Goal: Task Accomplishment & Management: Manage account settings

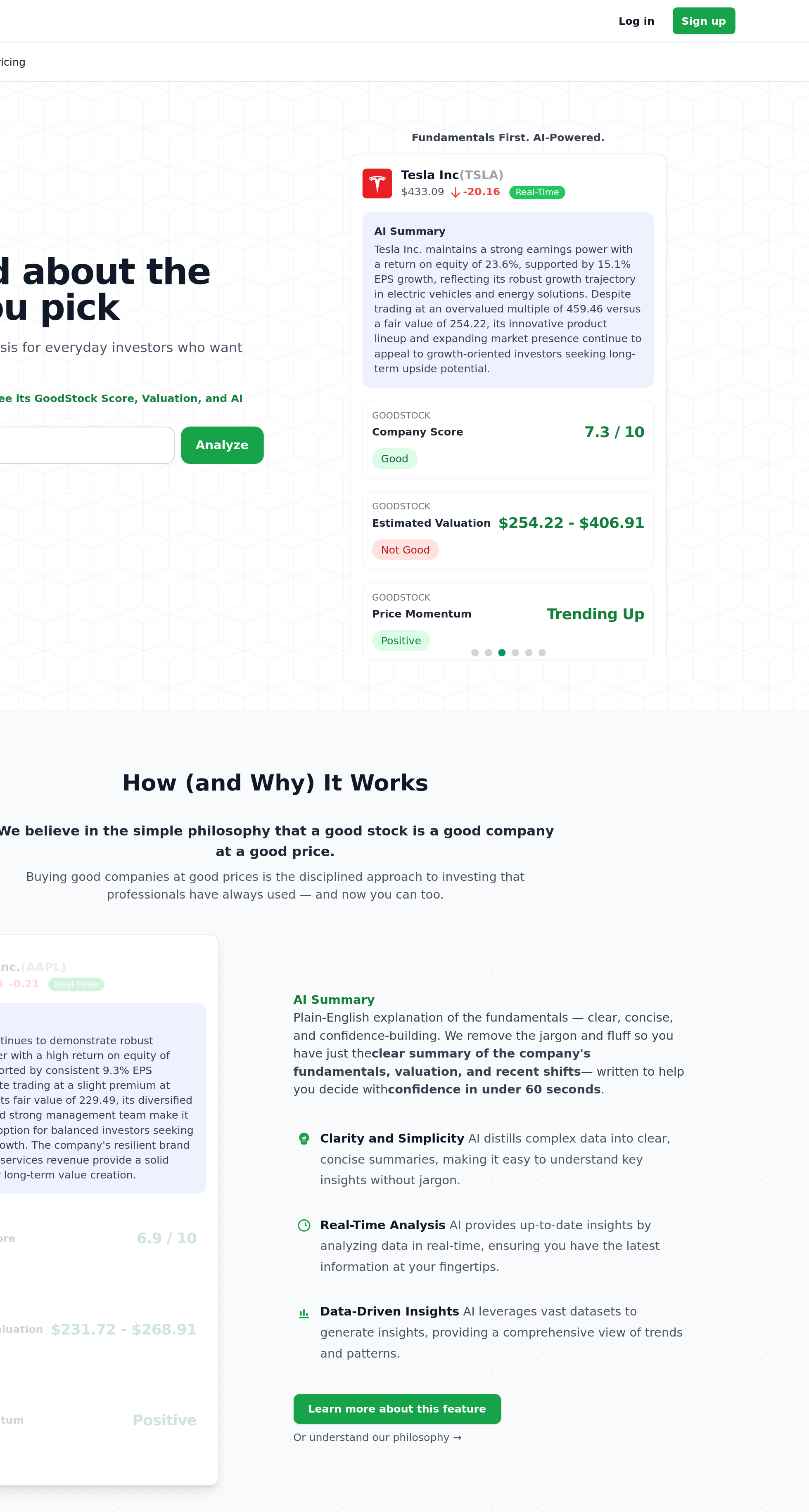
click at [605, 11] on link "Log in" at bounding box center [605, 11] width 20 height 10
click at [611, 11] on link "Log in" at bounding box center [605, 11] width 20 height 10
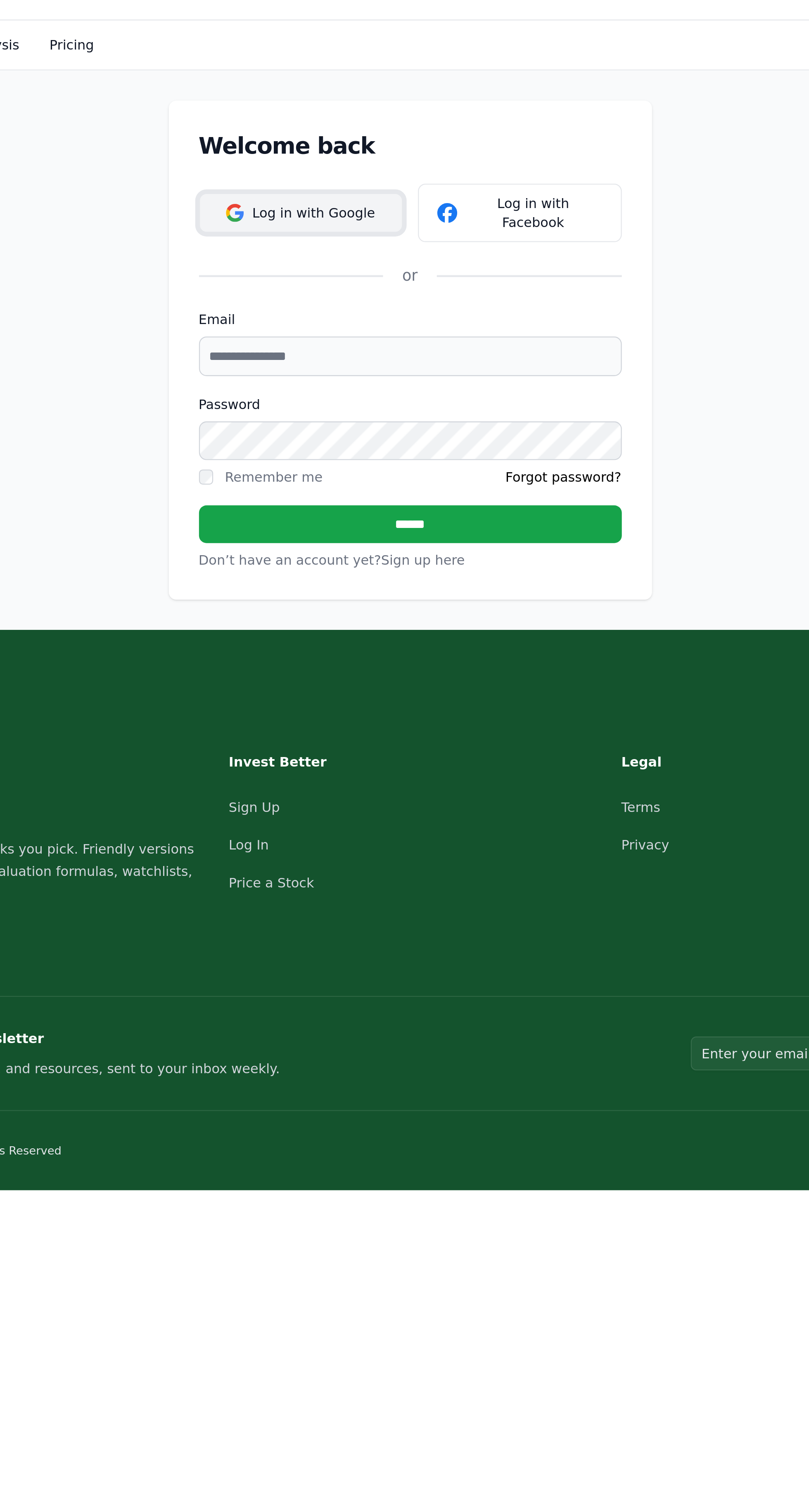
click at [364, 99] on button "Log in with Google" at bounding box center [357, 108] width 89 height 18
